Goal: Task Accomplishment & Management: Manage account settings

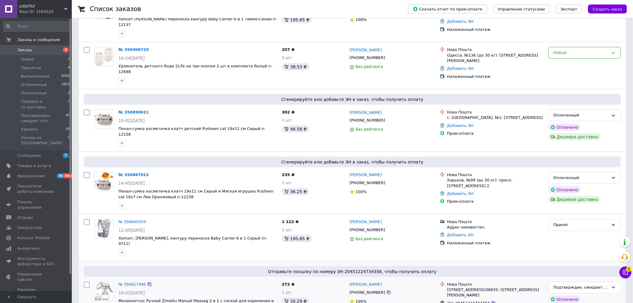
scroll to position [166, 0]
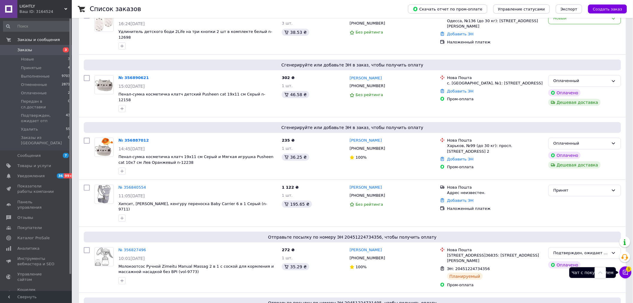
click at [626, 271] on icon at bounding box center [626, 272] width 6 height 6
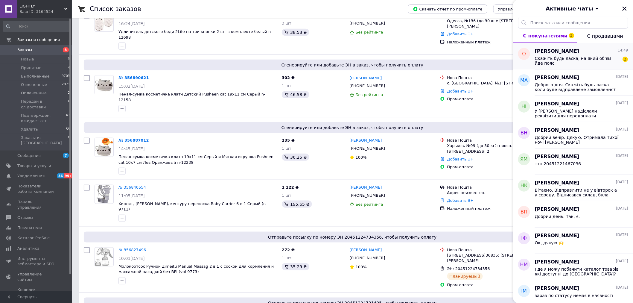
click at [560, 55] on div "Скажіть будь ласка, на який об'єм йде пояс 3" at bounding box center [581, 60] width 93 height 11
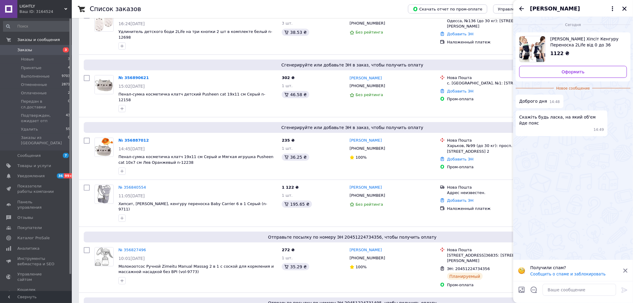
click at [533, 47] on img "Посмотреть товар" at bounding box center [533, 49] width 26 height 26
click at [624, 183] on div "Сегодня Ерго-рюкзак Хіпсіт Кенгуру Переноска 2Life від 0 до 36 місяців Темно-си…" at bounding box center [574, 138] width 120 height 243
click at [521, 7] on icon "Назад" at bounding box center [522, 8] width 7 height 7
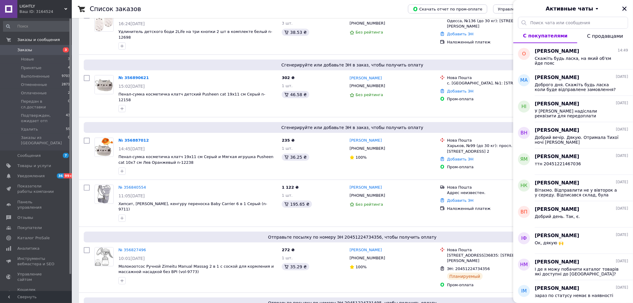
click at [624, 7] on icon "Закрыть" at bounding box center [625, 9] width 4 height 4
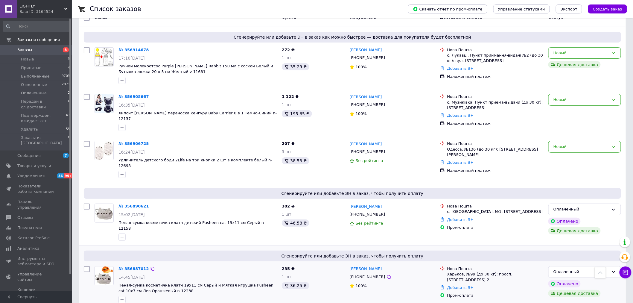
scroll to position [33, 0]
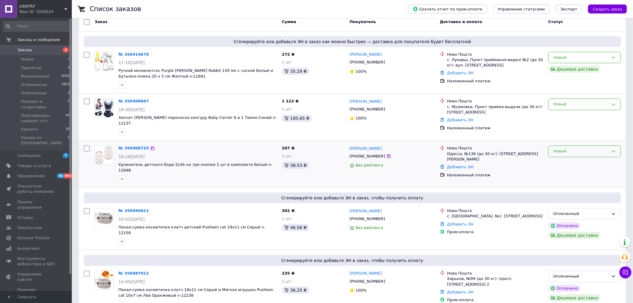
click at [612, 149] on icon at bounding box center [614, 151] width 5 height 5
click at [581, 160] on li "Принят" at bounding box center [585, 163] width 72 height 11
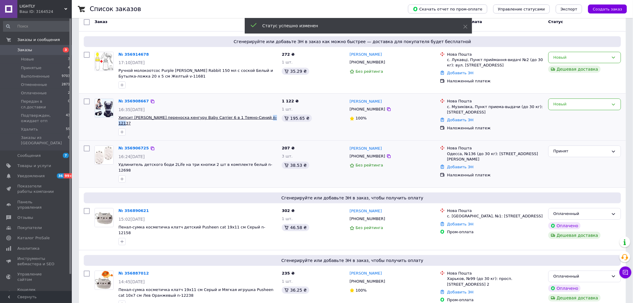
drag, startPoint x: 266, startPoint y: 118, endPoint x: 257, endPoint y: 131, distance: 15.2
click at [252, 119] on span "Хипсит [PERSON_NAME] переноска кенгуру Baby Carrier 6 в 1 Темно-Синий n-12137" at bounding box center [198, 120] width 159 height 11
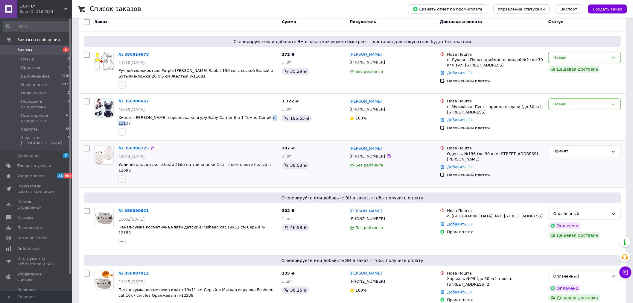
copy span "12137"
click at [25, 163] on span "Товары и услуги" at bounding box center [34, 165] width 34 height 5
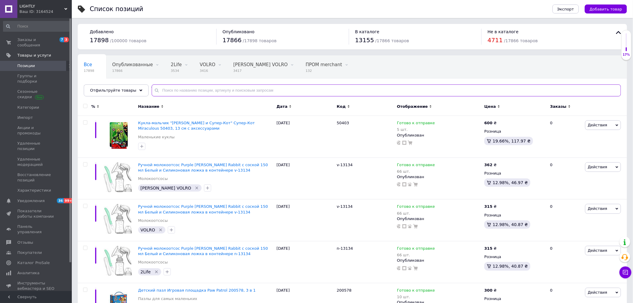
click at [214, 88] on input "text" at bounding box center [387, 90] width 470 height 12
paste input "12137"
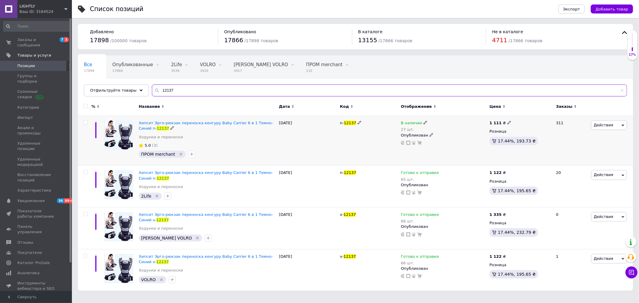
type input "12137"
click at [423, 121] on icon at bounding box center [425, 123] width 4 height 4
click at [439, 131] on li "Нет в наличии" at bounding box center [458, 131] width 57 height 8
drag, startPoint x: 443, startPoint y: 143, endPoint x: 426, endPoint y: 140, distance: 17.6
click at [426, 140] on div "В наличии 27 шт. Наличие Нет в наличии В наличии Под заказ Готово к отправке Ос…" at bounding box center [444, 132] width 86 height 25
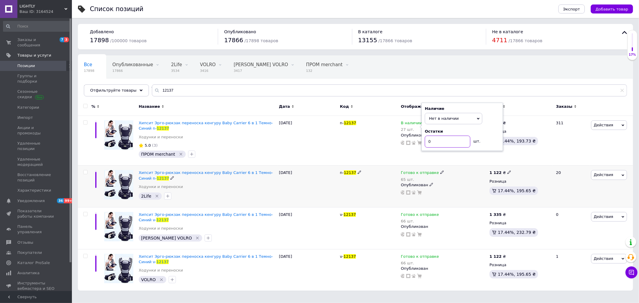
type input "0"
click at [451, 184] on div "Опубликован" at bounding box center [444, 184] width 86 height 5
click at [440, 172] on icon at bounding box center [442, 172] width 4 height 4
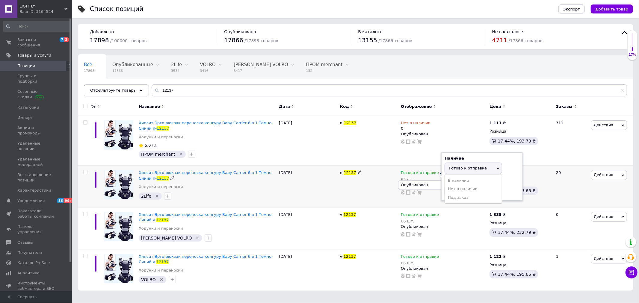
click at [459, 189] on li "Нет в наличии" at bounding box center [473, 189] width 57 height 8
drag, startPoint x: 455, startPoint y: 192, endPoint x: 439, endPoint y: 193, distance: 16.5
click at [437, 188] on div "Готово к отправке 65 шт. Наличие Нет в наличии В наличии Под заказ Готово к отп…" at bounding box center [444, 182] width 86 height 25
type input "0"
click at [460, 222] on div "Готово к отправке 66 шт." at bounding box center [444, 218] width 86 height 12
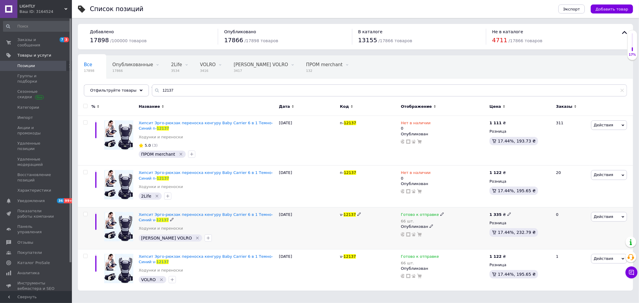
click at [440, 213] on icon at bounding box center [442, 214] width 4 height 4
click at [461, 230] on li "Нет в наличии" at bounding box center [473, 231] width 57 height 8
drag, startPoint x: 457, startPoint y: 235, endPoint x: 444, endPoint y: 235, distance: 13.2
click at [444, 235] on div "Наличие Нет в наличии В наличии Под заказ Готово к отправке Остатки 66 шт." at bounding box center [481, 218] width 81 height 49
type input "0"
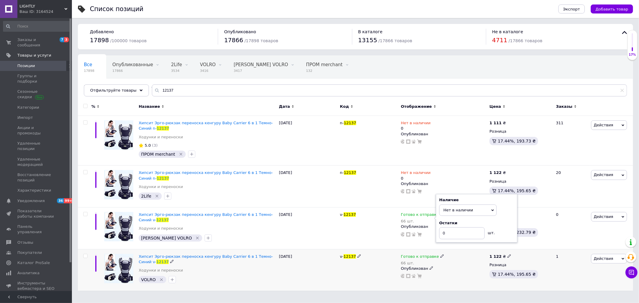
click at [466, 264] on div "Готово к отправке 66 шт." at bounding box center [444, 260] width 86 height 12
click at [440, 256] on icon at bounding box center [442, 256] width 4 height 4
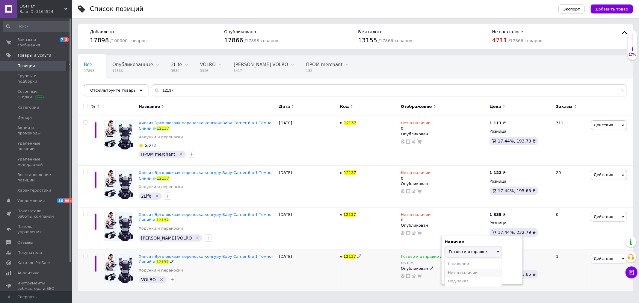
click at [462, 272] on li "Нет в наличии" at bounding box center [473, 273] width 57 height 8
drag, startPoint x: 457, startPoint y: 275, endPoint x: 442, endPoint y: 275, distance: 15.9
click at [442, 275] on div "Наличие Нет в наличии В наличии Под заказ Готово к отправке Остатки 66 шт." at bounding box center [481, 260] width 81 height 49
type input "0"
click at [559, 284] on div "1" at bounding box center [570, 270] width 37 height 42
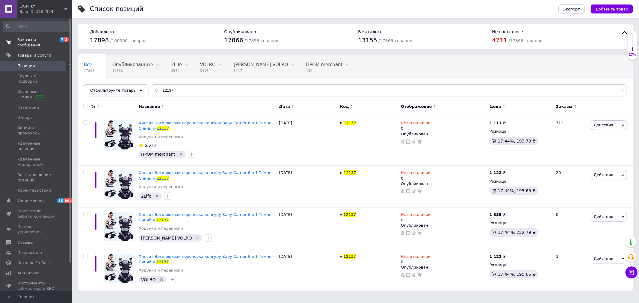
click at [28, 38] on span "Заказы и сообщения" at bounding box center [36, 42] width 38 height 11
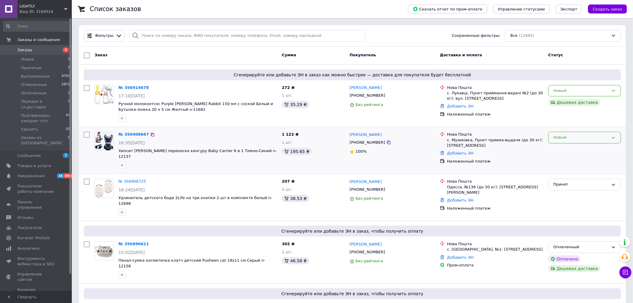
click at [603, 136] on div "Новый" at bounding box center [581, 137] width 55 height 6
click at [560, 149] on li "Принят" at bounding box center [585, 150] width 72 height 11
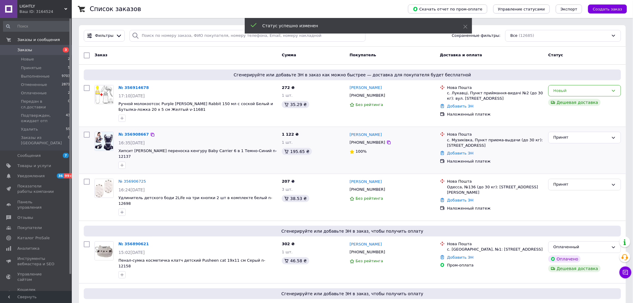
click at [611, 91] on div "Новый" at bounding box center [585, 91] width 73 height 12
click at [558, 104] on li "Принят" at bounding box center [585, 103] width 72 height 11
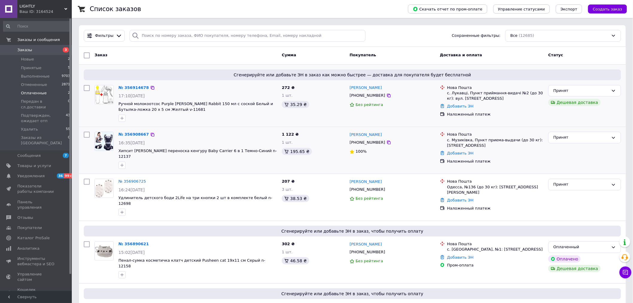
click at [31, 93] on span "Оплаченные" at bounding box center [34, 92] width 26 height 5
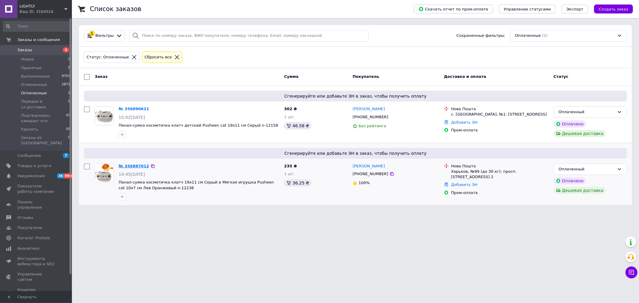
click at [128, 165] on link "№ 356887012" at bounding box center [134, 166] width 31 height 4
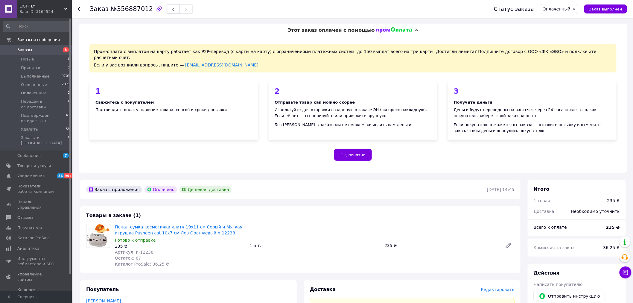
click at [280, 248] on div "Пенал-сумка косметичка клатч 19х11 см Серый и Мягкая игрушка Pusheen cat 10х7 с…" at bounding box center [315, 246] width 405 height 46
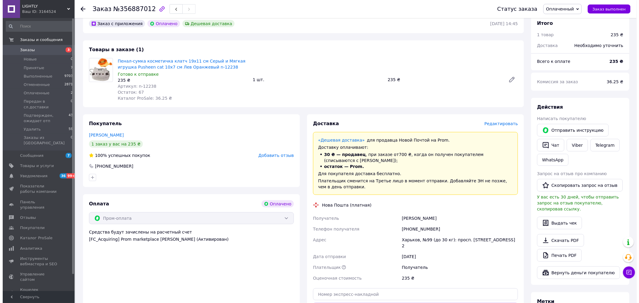
scroll to position [166, 0]
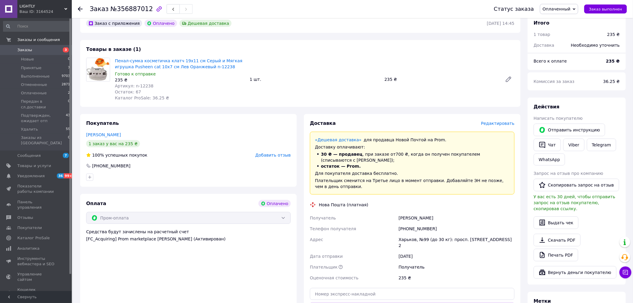
click at [495, 121] on span "Редактировать" at bounding box center [498, 123] width 34 height 5
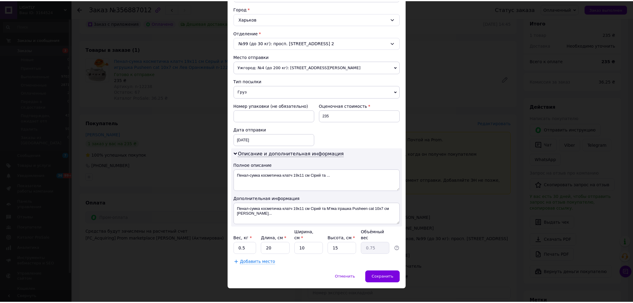
scroll to position [162, 0]
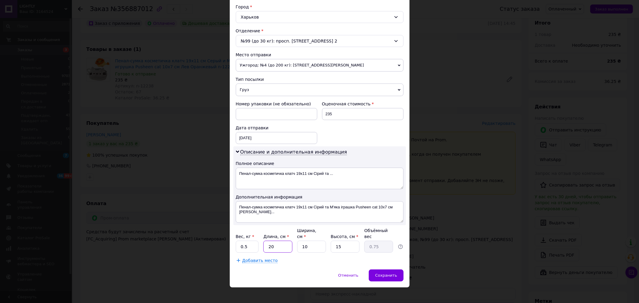
drag, startPoint x: 275, startPoint y: 239, endPoint x: 255, endPoint y: 240, distance: 20.4
click at [255, 240] on div "Вес, кг * 0.5 Длина, см * 20 Ширина, см * 10 Высота, см * 15 Объёмный вес 0.75" at bounding box center [320, 240] width 168 height 25
type input "1"
type input "0.1"
type input "11"
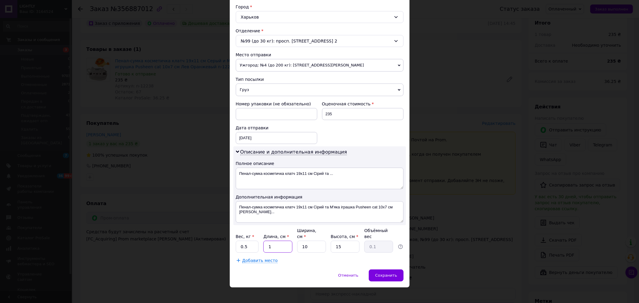
type input "0.41"
type input "11"
click at [395, 269] on div "Сохранить" at bounding box center [386, 275] width 34 height 12
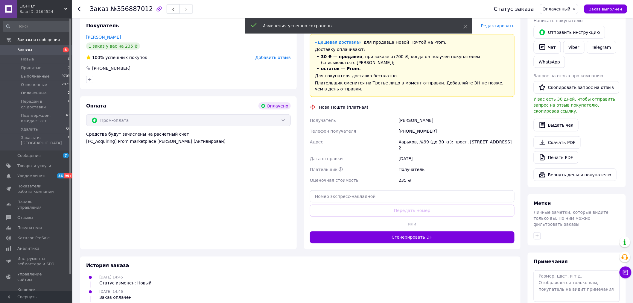
scroll to position [266, 0]
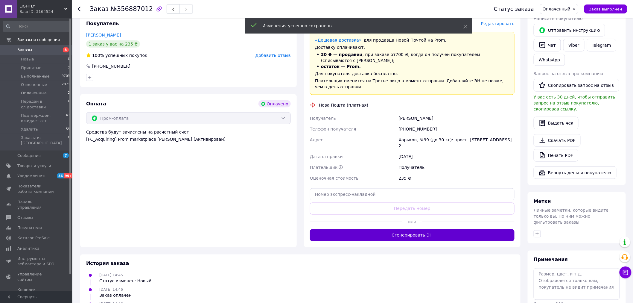
click at [413, 229] on button "Сгенерировать ЭН" at bounding box center [412, 235] width 205 height 12
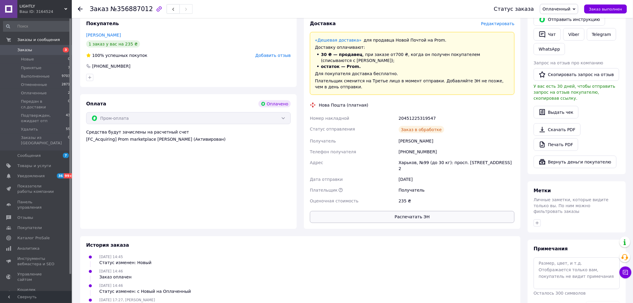
click at [405, 211] on button "Распечатать ЭН" at bounding box center [412, 217] width 205 height 12
click at [78, 8] on icon at bounding box center [80, 9] width 5 height 5
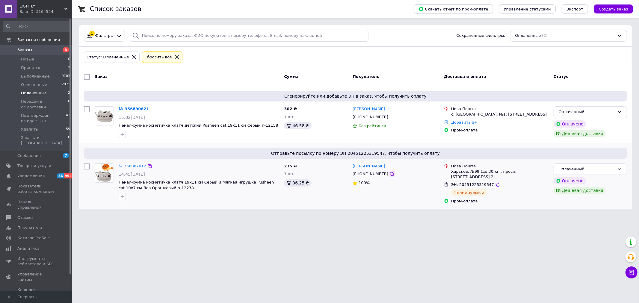
click at [389, 176] on icon at bounding box center [391, 174] width 5 height 5
drag, startPoint x: 146, startPoint y: 165, endPoint x: 279, endPoint y: 248, distance: 157.1
click at [148, 165] on icon at bounding box center [150, 166] width 4 height 4
click at [139, 216] on html "LIGHTLY Ваш ID: 3164524 Сайт LIGHTLY Кабинет покупателя Проверить состояние сис…" at bounding box center [319, 108] width 639 height 216
click at [495, 185] on icon at bounding box center [497, 184] width 5 height 5
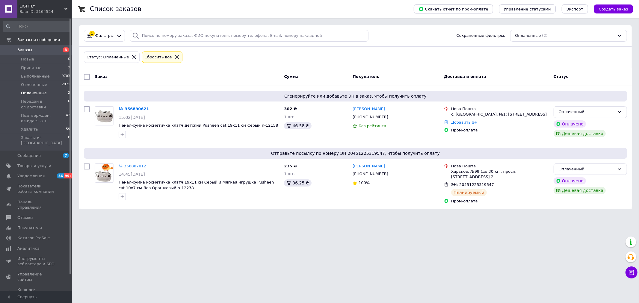
click at [156, 216] on html "LIGHTLY Ваш ID: 3164524 Сайт LIGHTLY Кабинет покупателя Проверить состояние сис…" at bounding box center [319, 108] width 639 height 216
click at [615, 169] on div "Оплаченный" at bounding box center [589, 169] width 73 height 12
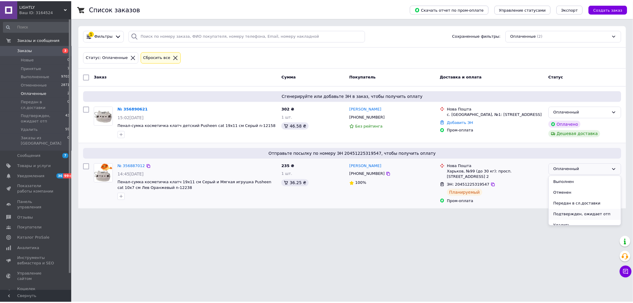
scroll to position [16, 0]
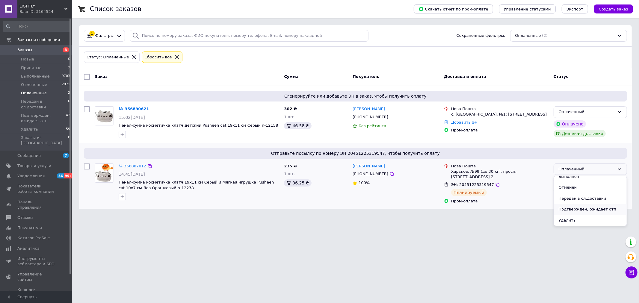
click at [606, 209] on li "Подтвержден, ожидает отп" at bounding box center [590, 209] width 73 height 11
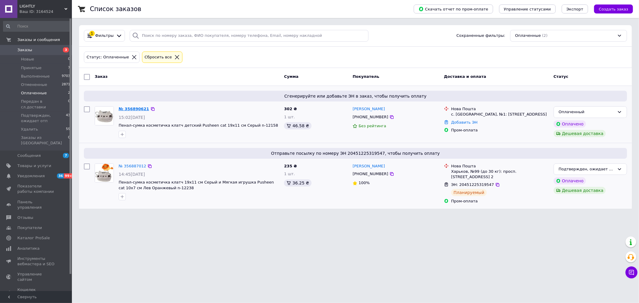
click at [128, 110] on link "№ 356890621" at bounding box center [134, 109] width 31 height 4
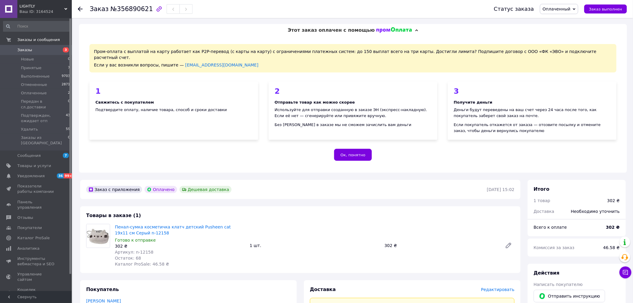
click at [313, 243] on div "1 шт." at bounding box center [315, 245] width 135 height 8
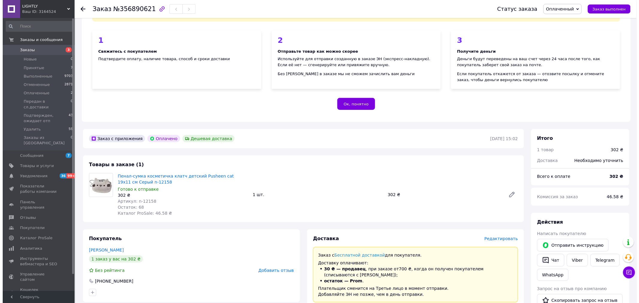
scroll to position [100, 0]
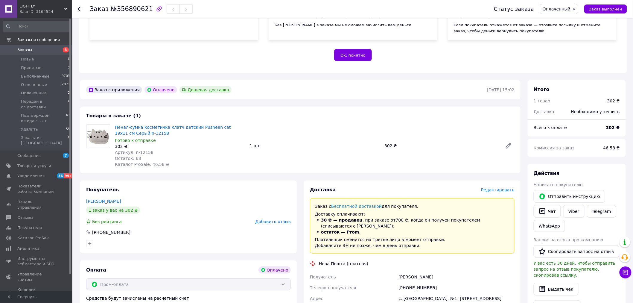
click at [498, 187] on span "Редактировать" at bounding box center [498, 189] width 34 height 5
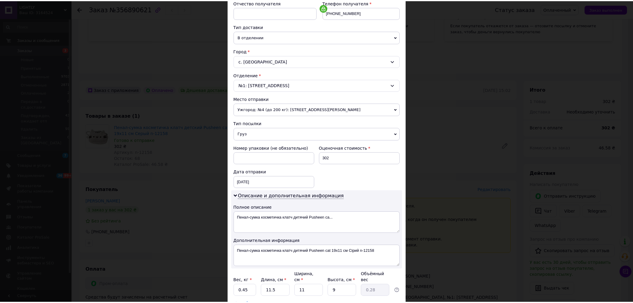
scroll to position [162, 0]
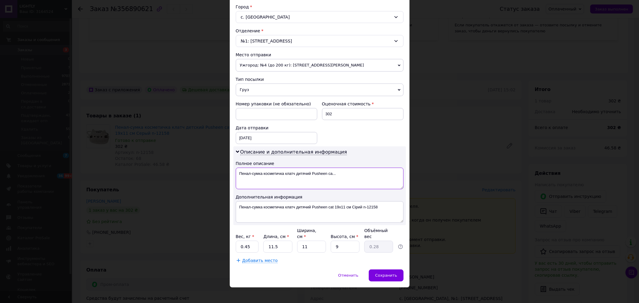
drag, startPoint x: 262, startPoint y: 175, endPoint x: 365, endPoint y: 176, distance: 103.0
click at [365, 176] on textarea "Пенал-сумка косметичка клатч дитячий Pusheen ca..." at bounding box center [320, 179] width 168 height 22
type textarea "Пенал-сумка"
drag, startPoint x: 261, startPoint y: 208, endPoint x: 382, endPoint y: 210, distance: 121.0
click at [382, 210] on textarea "Пенал-сумка косметичка клатч дитячий Pusheen cat 19х11 см Сірий n-12158" at bounding box center [320, 212] width 168 height 22
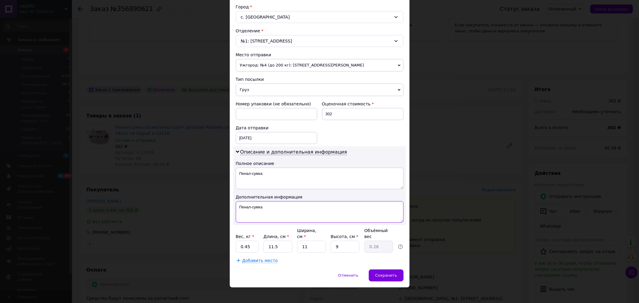
type textarea "Пенал-сумка"
drag, startPoint x: 285, startPoint y: 242, endPoint x: 259, endPoint y: 240, distance: 26.1
click at [259, 240] on div "Вес, кг * 0.45 Длина, см * 11.5 Ширина, см * 11 Высота, см * 9 Объёмный вес 0.28" at bounding box center [320, 240] width 168 height 25
type input "3"
type input "0.1"
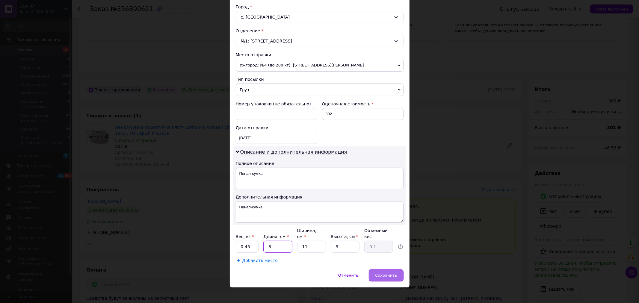
type input "3"
click at [387, 273] on span "Сохранить" at bounding box center [386, 275] width 22 height 4
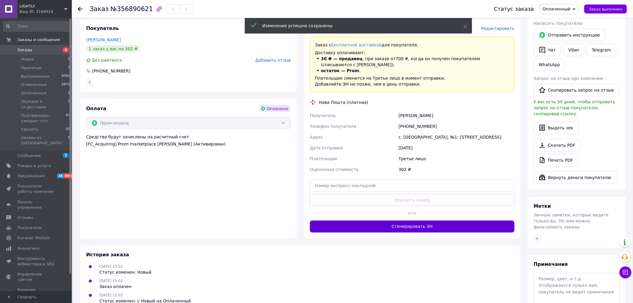
scroll to position [266, 0]
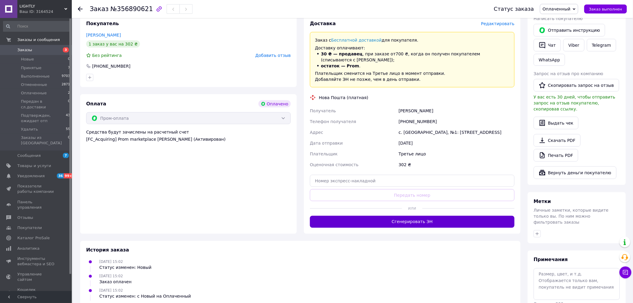
click at [419, 216] on button "Сгенерировать ЭН" at bounding box center [412, 222] width 205 height 12
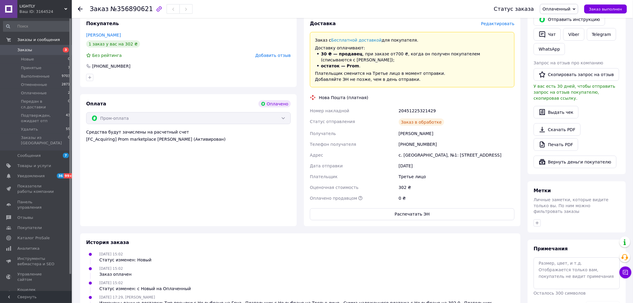
click at [412, 208] on button "Распечатать ЭН" at bounding box center [412, 214] width 205 height 12
click at [81, 8] on icon at bounding box center [80, 9] width 5 height 5
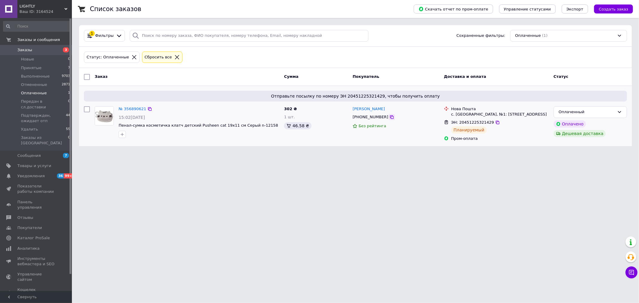
click at [389, 117] on icon at bounding box center [391, 117] width 5 height 5
drag, startPoint x: 611, startPoint y: 113, endPoint x: 607, endPoint y: 118, distance: 6.6
click at [611, 113] on div "Оплаченный" at bounding box center [586, 112] width 56 height 6
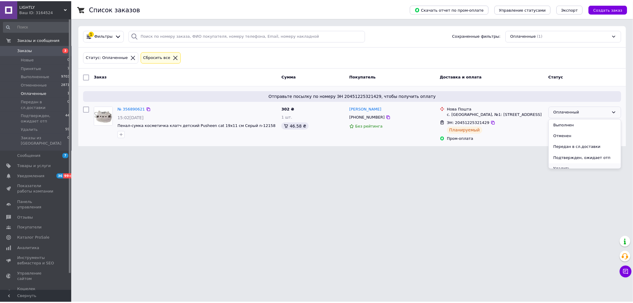
scroll to position [16, 0]
click at [596, 151] on li "Подтвержден, ожидает отп" at bounding box center [590, 152] width 73 height 11
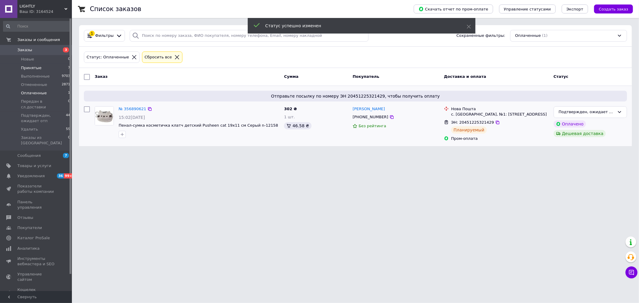
click at [28, 66] on span "Принятые" at bounding box center [31, 67] width 21 height 5
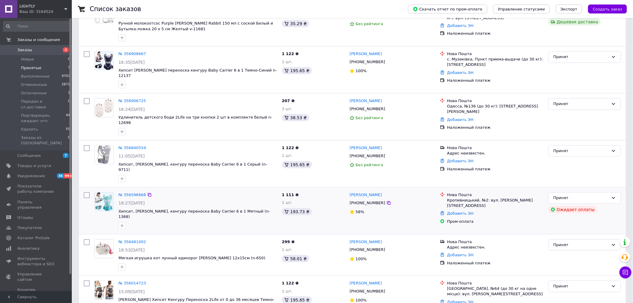
scroll to position [103, 0]
click at [387, 247] on icon at bounding box center [389, 249] width 5 height 5
click at [369, 239] on link "Арина Тронь" at bounding box center [366, 242] width 32 height 6
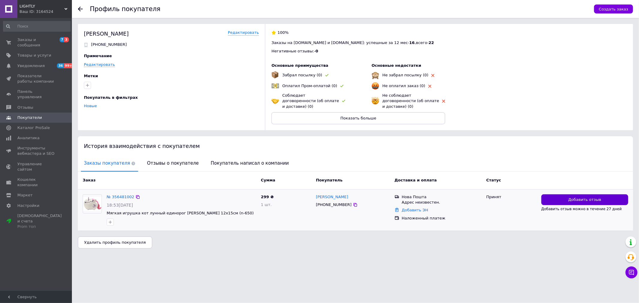
click at [574, 197] on span "Добавить отзыв" at bounding box center [584, 200] width 33 height 6
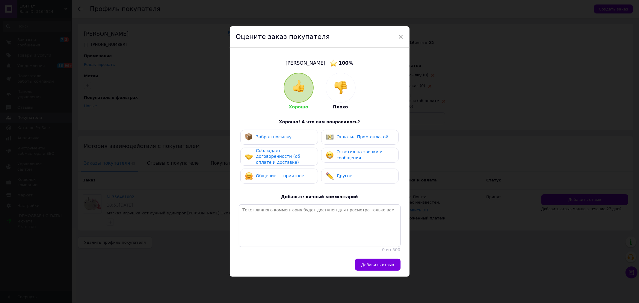
click at [347, 83] on div at bounding box center [340, 87] width 29 height 29
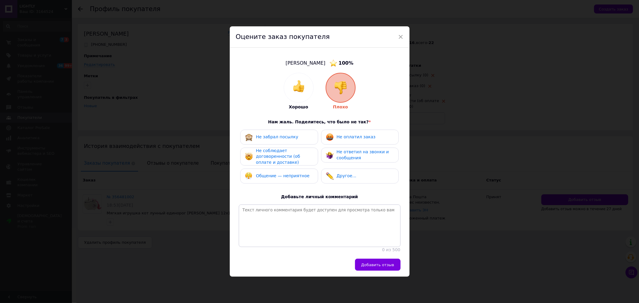
click at [345, 152] on span "Не ответил на звонки и сообщения" at bounding box center [363, 154] width 52 height 11
click at [376, 271] on button "Добавить отзыв" at bounding box center [378, 265] width 46 height 12
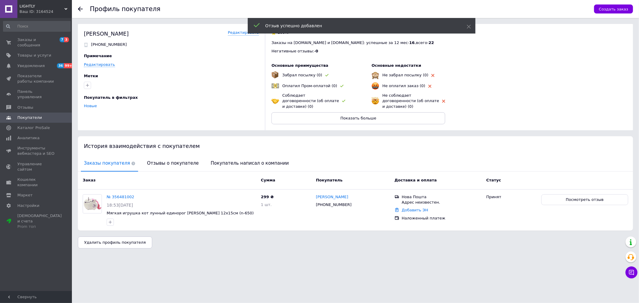
click at [80, 7] on use at bounding box center [80, 9] width 5 height 5
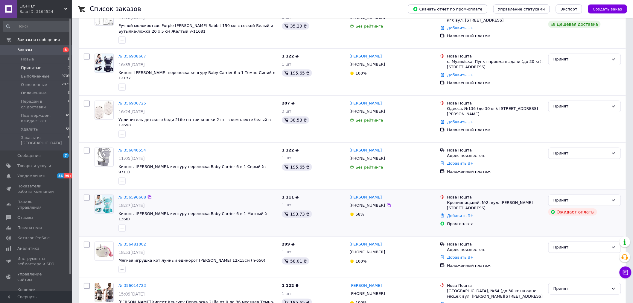
scroll to position [103, 0]
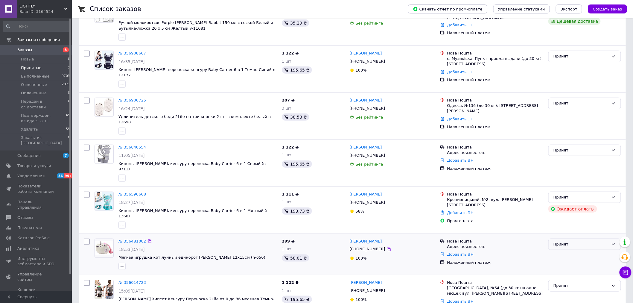
click at [577, 241] on div "Принят" at bounding box center [581, 244] width 55 height 6
drag, startPoint x: 565, startPoint y: 244, endPoint x: 474, endPoint y: 229, distance: 92.2
click at [564, 262] on li "Отменен" at bounding box center [585, 267] width 72 height 11
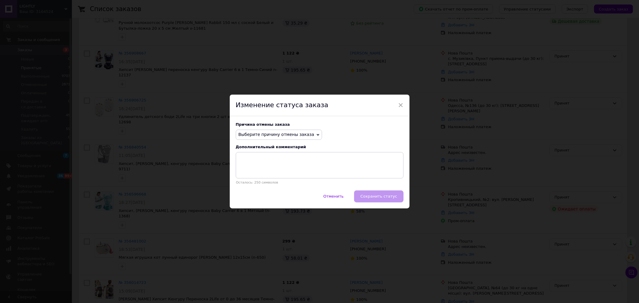
click at [295, 136] on span "Выберите причину отмены заказа" at bounding box center [276, 134] width 76 height 5
click at [291, 187] on li "Не получается дозвониться" at bounding box center [279, 188] width 86 height 8
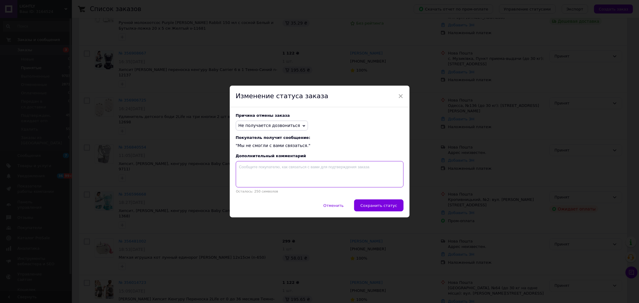
click at [261, 177] on textarea at bounding box center [320, 174] width 168 height 26
type textarea "не відповідає"
click at [385, 205] on span "Сохранить статус" at bounding box center [378, 205] width 37 height 4
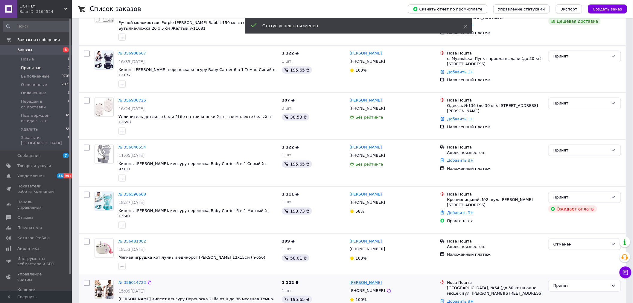
click at [363, 280] on link "Дима Назарук" at bounding box center [366, 283] width 32 height 6
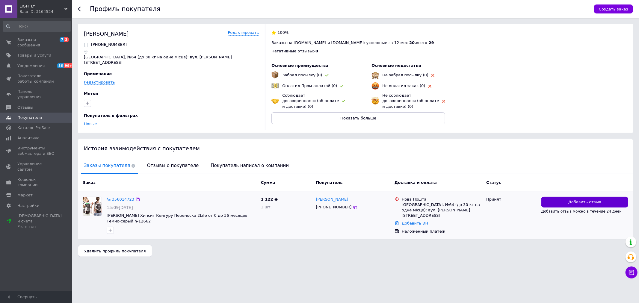
click at [594, 197] on button "Добавить отзыв" at bounding box center [584, 202] width 87 height 11
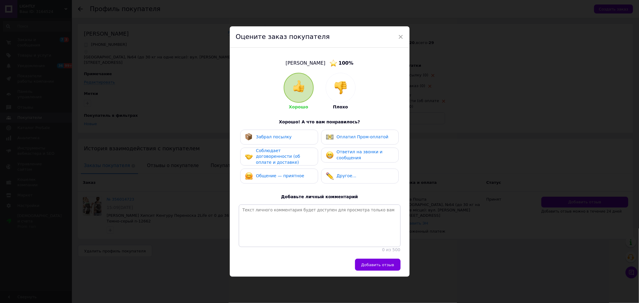
click at [343, 81] on img at bounding box center [340, 87] width 13 height 13
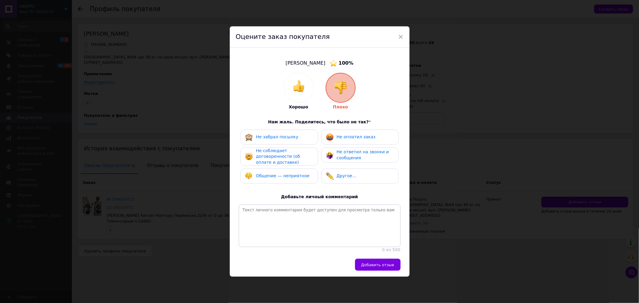
click at [343, 153] on span "Не ответил на звонки и сообщения" at bounding box center [363, 154] width 52 height 11
drag, startPoint x: 287, startPoint y: 154, endPoint x: 343, endPoint y: 156, distance: 56.3
click at [287, 154] on span "Не соблюдает договоренности (об оплате и доставке)" at bounding box center [278, 156] width 44 height 16
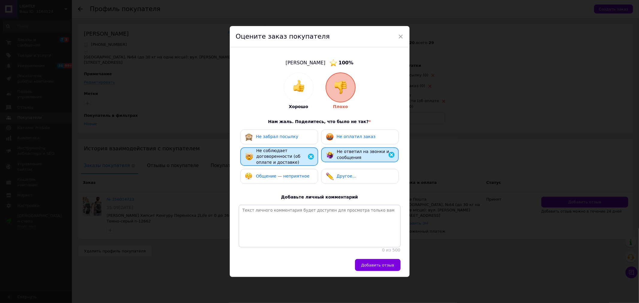
click at [351, 175] on div "Другое..." at bounding box center [347, 176] width 20 height 6
click at [325, 210] on textarea at bounding box center [320, 226] width 162 height 43
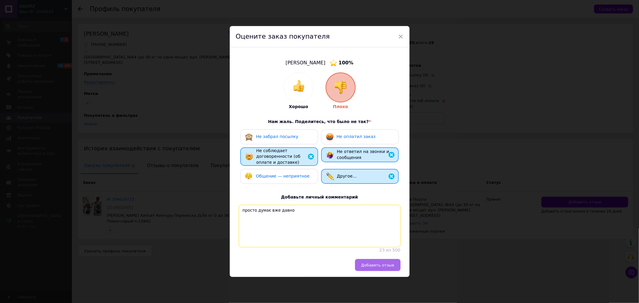
type textarea "просто думає вже давно"
click at [384, 267] on span "Добавить отзыв" at bounding box center [377, 265] width 33 height 4
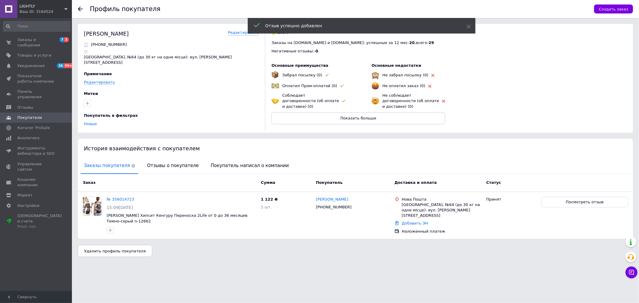
click at [81, 10] on icon at bounding box center [80, 9] width 5 height 5
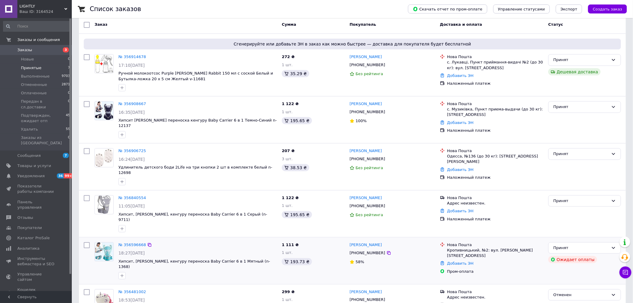
scroll to position [103, 0]
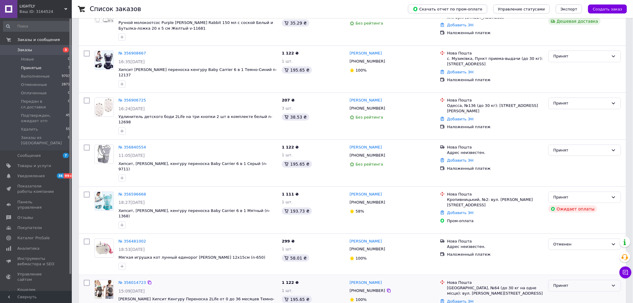
click at [597, 283] on div "Принят" at bounding box center [581, 286] width 55 height 6
click at [573, 288] on li "Отменен" at bounding box center [585, 293] width 72 height 11
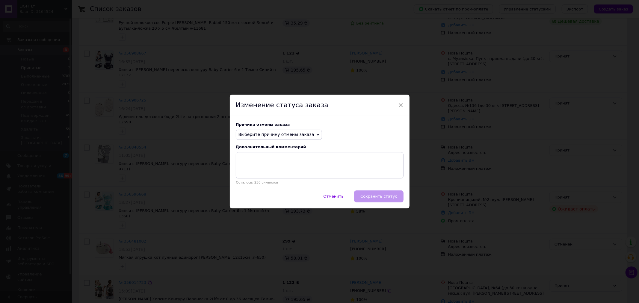
click at [295, 134] on span "Выберите причину отмены заказа" at bounding box center [276, 134] width 76 height 5
click at [266, 198] on li "Другое" at bounding box center [279, 197] width 86 height 8
click at [261, 166] on textarea at bounding box center [320, 165] width 168 height 26
type textarea "просто думає"
drag, startPoint x: 387, startPoint y: 195, endPoint x: 397, endPoint y: 201, distance: 11.9
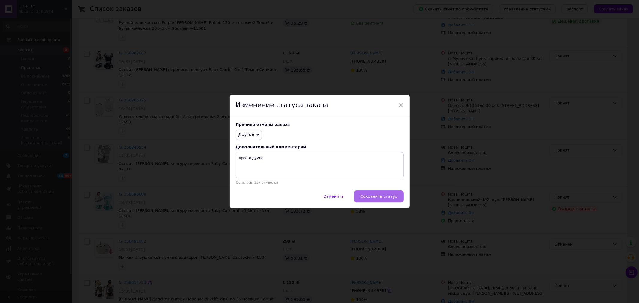
click at [387, 195] on span "Сохранить статус" at bounding box center [378, 196] width 37 height 4
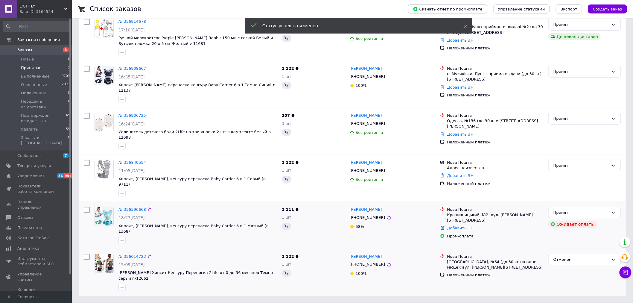
scroll to position [60, 0]
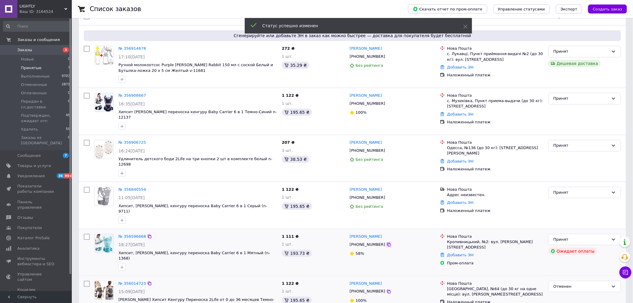
click at [387, 242] on icon at bounding box center [389, 244] width 5 height 5
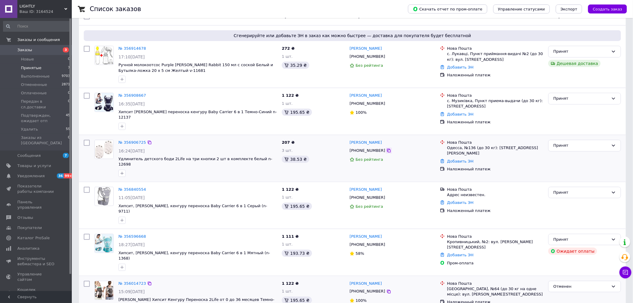
click at [387, 148] on icon at bounding box center [389, 150] width 5 height 5
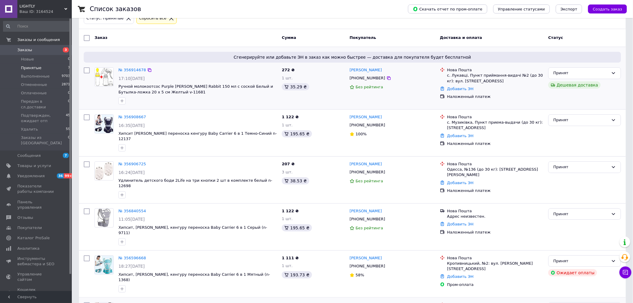
scroll to position [27, 0]
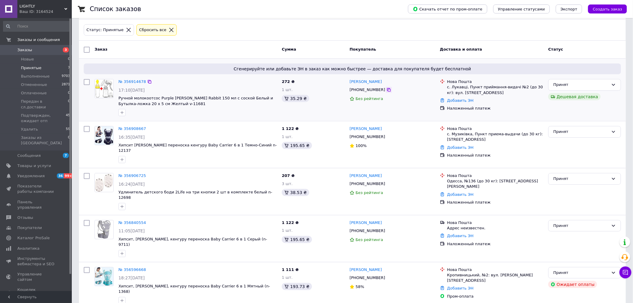
click at [387, 91] on icon at bounding box center [389, 89] width 5 height 5
click at [138, 173] on link "№ 356906725" at bounding box center [133, 175] width 28 height 4
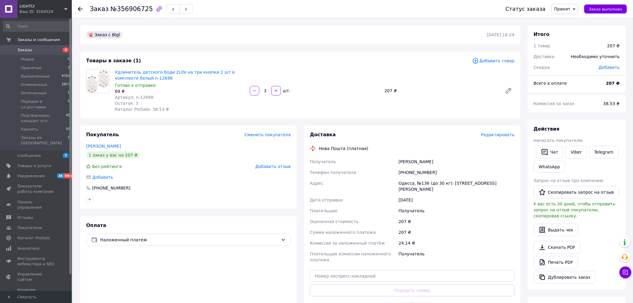
click at [234, 292] on div "Оплата Наложенный платеж" at bounding box center [188, 272] width 217 height 113
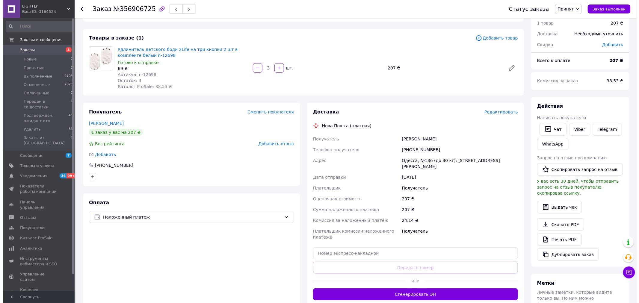
scroll to position [100, 0]
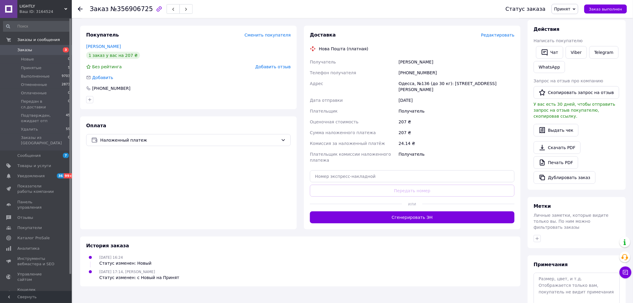
click at [500, 34] on span "Редактировать" at bounding box center [498, 35] width 34 height 5
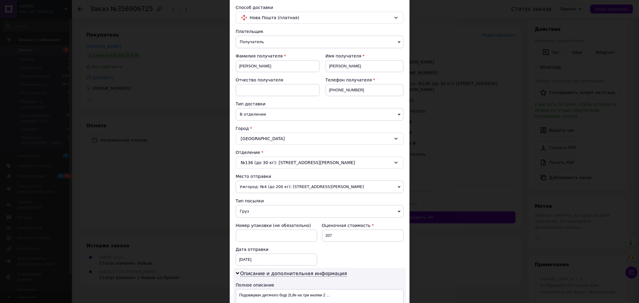
scroll to position [133, 0]
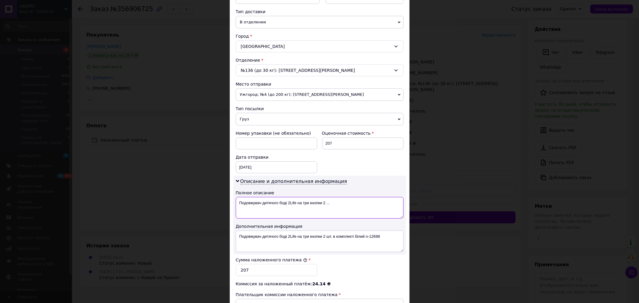
drag, startPoint x: 271, startPoint y: 205, endPoint x: 347, endPoint y: 207, distance: 76.7
click at [347, 207] on textarea "Подовжувач дитячого боді 2Life на три кнопки 2 ..." at bounding box center [320, 208] width 168 height 22
type textarea "Подовжувач"
drag, startPoint x: 261, startPoint y: 237, endPoint x: 389, endPoint y: 238, distance: 128.4
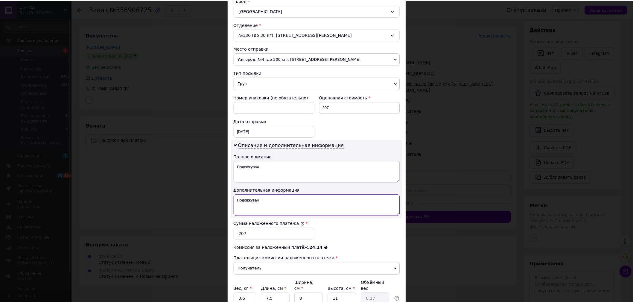
scroll to position [222, 0]
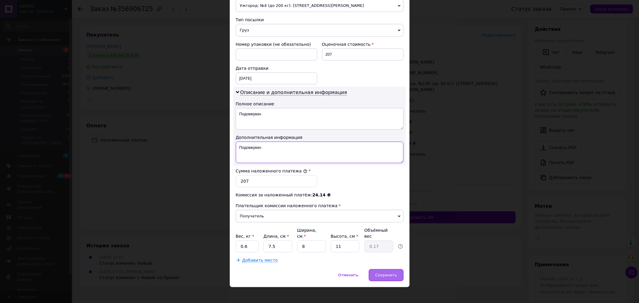
type textarea "Подовжувач"
click at [391, 273] on span "Сохранить" at bounding box center [386, 275] width 22 height 4
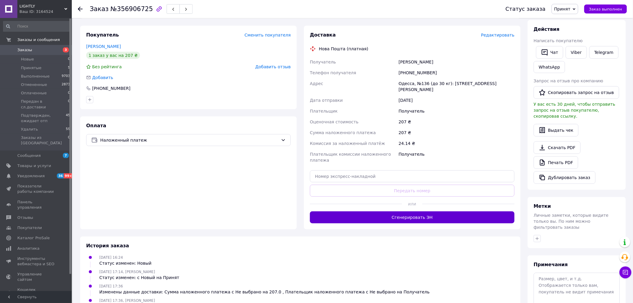
click at [428, 211] on button "Сгенерировать ЭН" at bounding box center [412, 217] width 205 height 12
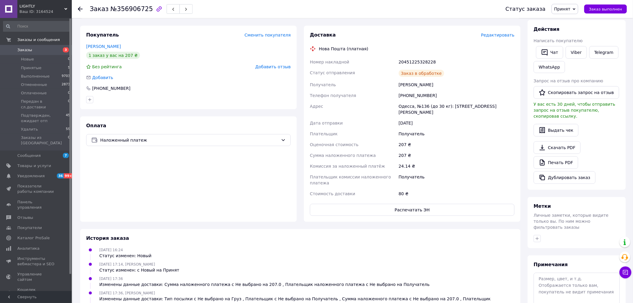
click at [419, 205] on button "Распечатать ЭН" at bounding box center [412, 210] width 205 height 12
drag, startPoint x: 433, startPoint y: 60, endPoint x: 399, endPoint y: 62, distance: 33.9
click at [399, 62] on div "20451225328228" at bounding box center [457, 62] width 118 height 11
copy div "20451225328228"
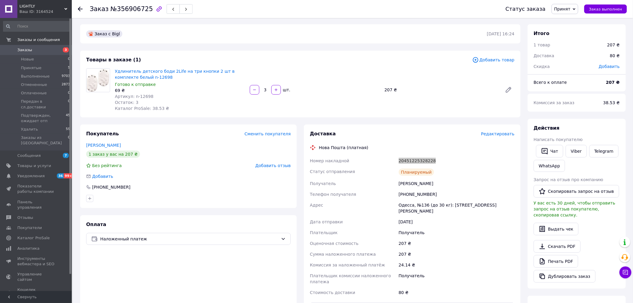
scroll to position [0, 0]
click at [78, 9] on use at bounding box center [80, 9] width 5 height 5
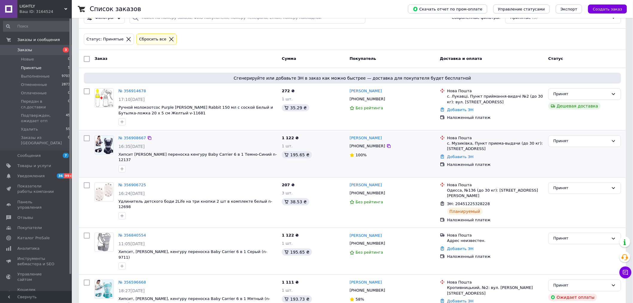
scroll to position [28, 0]
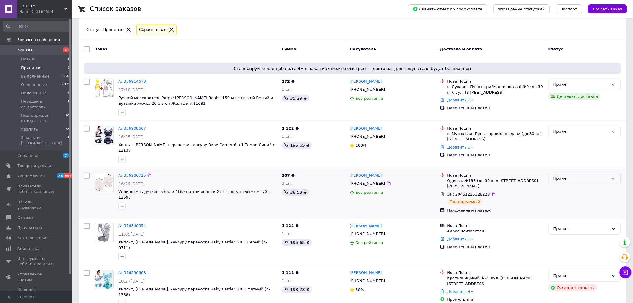
click at [580, 177] on div "Принят" at bounding box center [581, 178] width 55 height 6
drag, startPoint x: 579, startPoint y: 213, endPoint x: 587, endPoint y: 219, distance: 10.1
click at [579, 213] on li "Подтвержден, ожидает отп" at bounding box center [585, 218] width 72 height 11
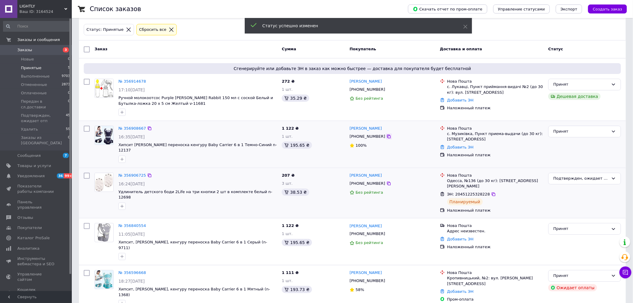
click at [387, 136] on icon at bounding box center [389, 136] width 5 height 5
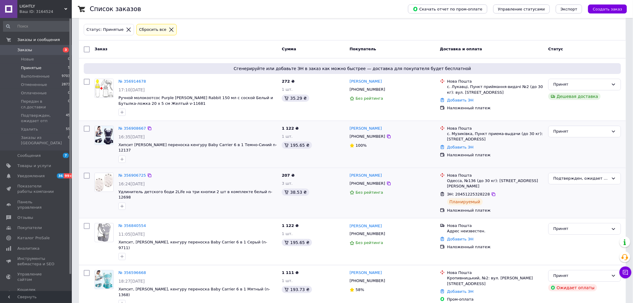
drag, startPoint x: 145, startPoint y: 126, endPoint x: 167, endPoint y: 142, distance: 26.8
click at [147, 126] on icon at bounding box center [149, 128] width 5 height 5
click at [22, 46] on link "Заказы 3" at bounding box center [37, 50] width 74 height 10
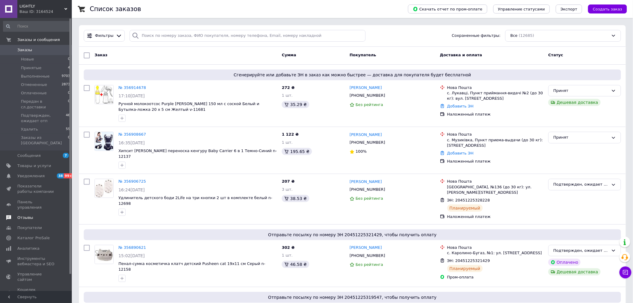
click at [26, 215] on span "Отзывы" at bounding box center [25, 217] width 16 height 5
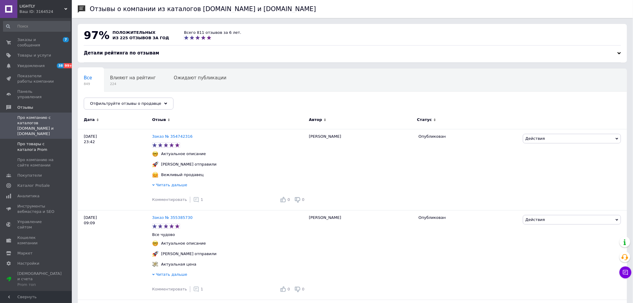
click at [42, 141] on span "Про товары с каталога Prom" at bounding box center [36, 146] width 38 height 11
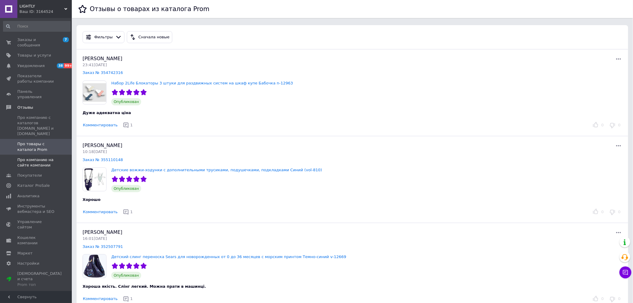
click at [40, 157] on span "Про компанию на сайте компании" at bounding box center [36, 162] width 38 height 11
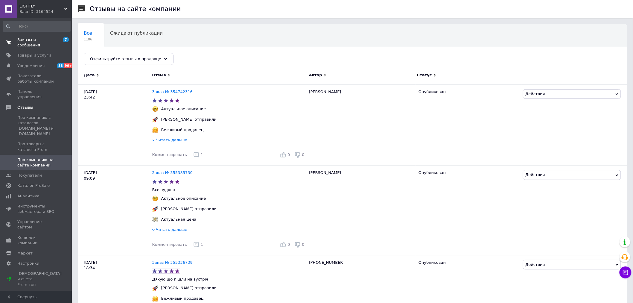
click at [24, 39] on span "Заказы и сообщения" at bounding box center [36, 42] width 38 height 11
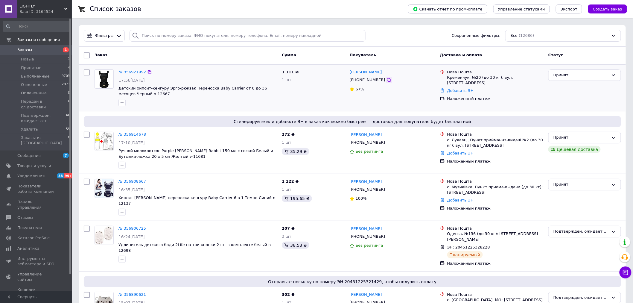
click at [387, 81] on icon at bounding box center [389, 80] width 4 height 4
click at [148, 72] on icon at bounding box center [150, 72] width 4 height 4
click at [147, 71] on icon at bounding box center [149, 72] width 5 height 5
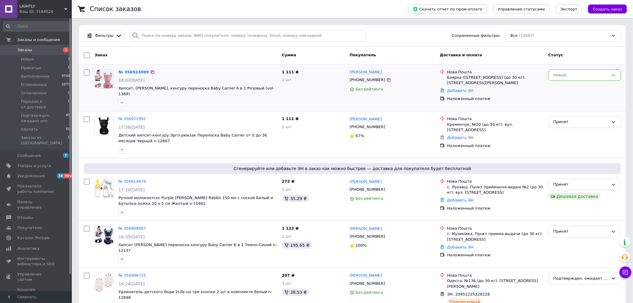
click at [213, 80] on div "18:03[DATE]" at bounding box center [198, 80] width 159 height 6
click at [615, 74] on icon at bounding box center [614, 75] width 5 height 5
click at [585, 88] on li "Принят" at bounding box center [585, 87] width 72 height 11
